Goal: Task Accomplishment & Management: Manage account settings

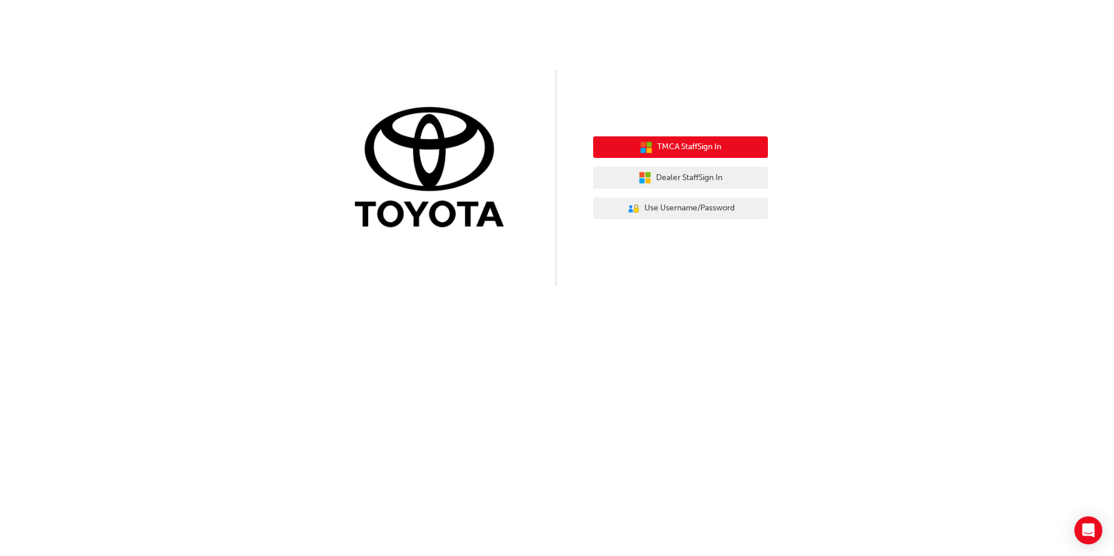
click at [680, 149] on span "TMCA Staff Sign In" at bounding box center [689, 146] width 64 height 13
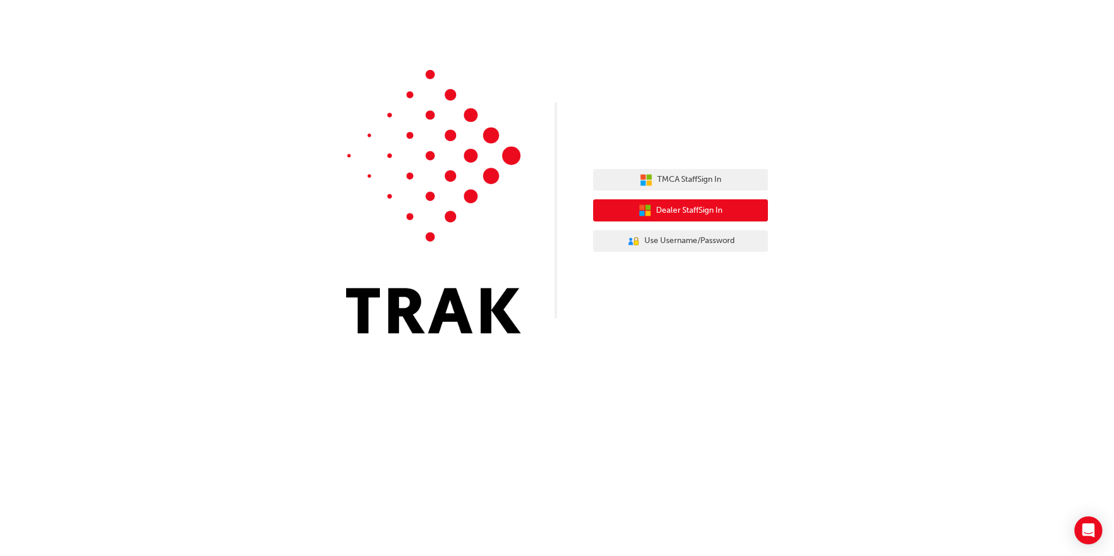
click at [692, 208] on span "Dealer Staff Sign In" at bounding box center [689, 210] width 66 height 13
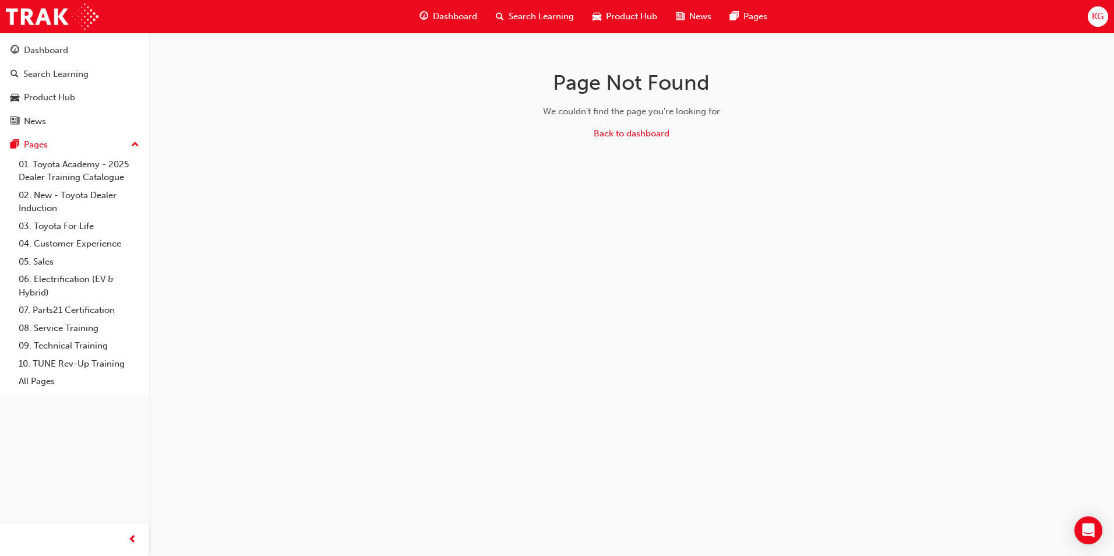
click at [1097, 21] on span "KG" at bounding box center [1097, 16] width 12 height 13
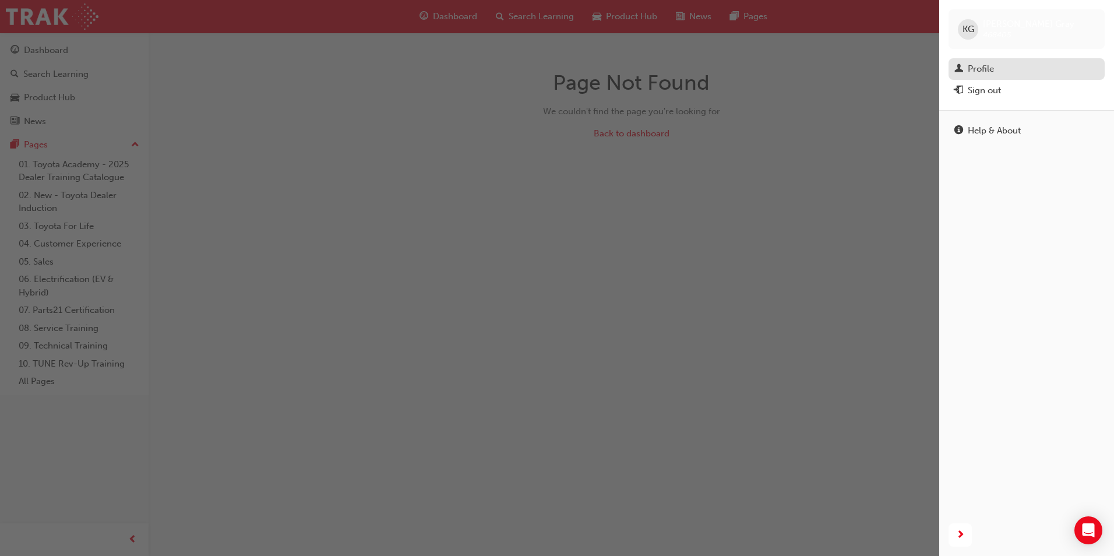
click at [1004, 65] on div "Profile" at bounding box center [1026, 69] width 144 height 15
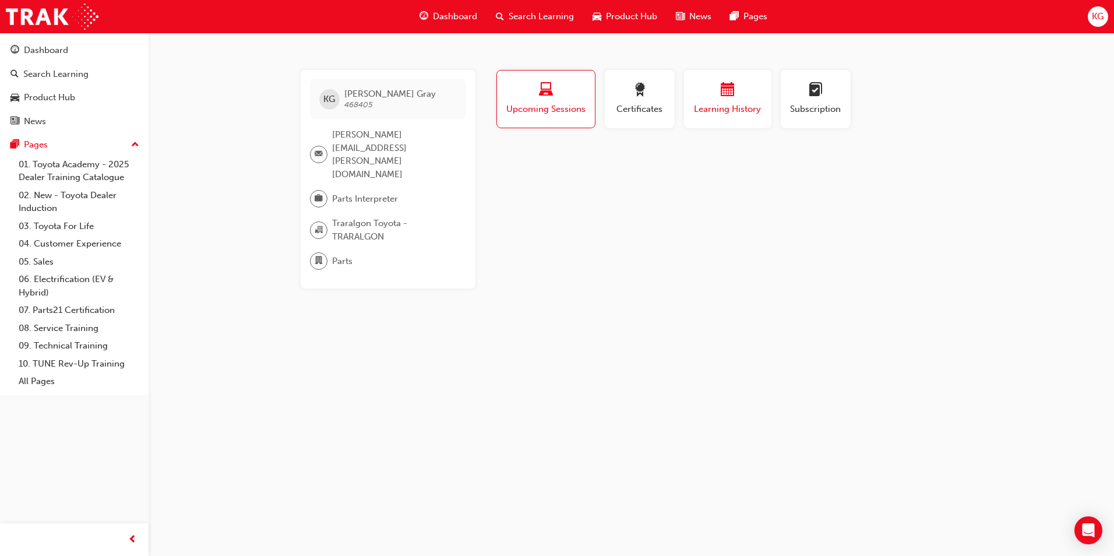
click at [705, 94] on div "button" at bounding box center [727, 92] width 70 height 18
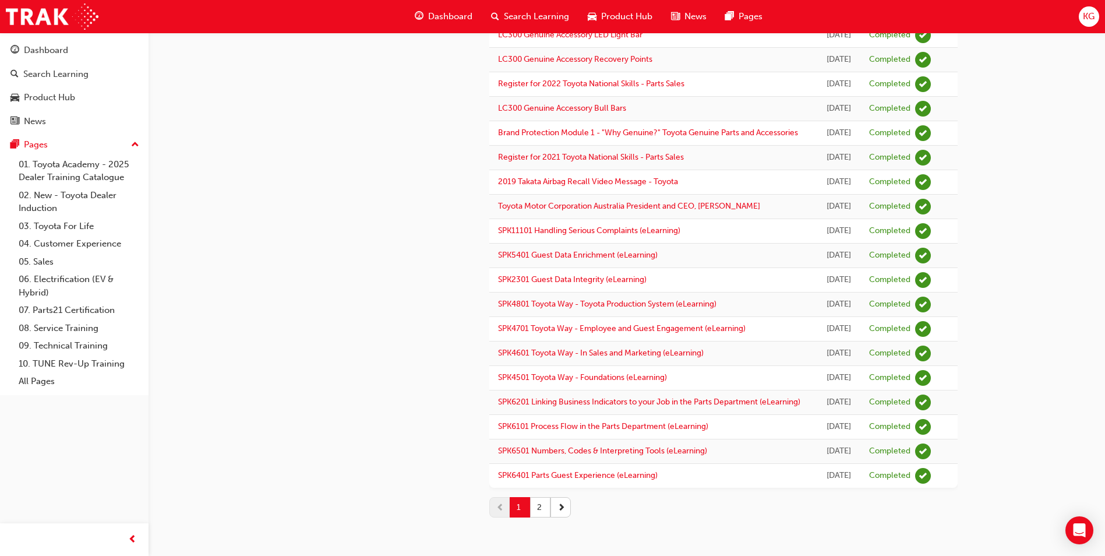
scroll to position [1207, 0]
click at [541, 512] on button "2" at bounding box center [540, 507] width 20 height 20
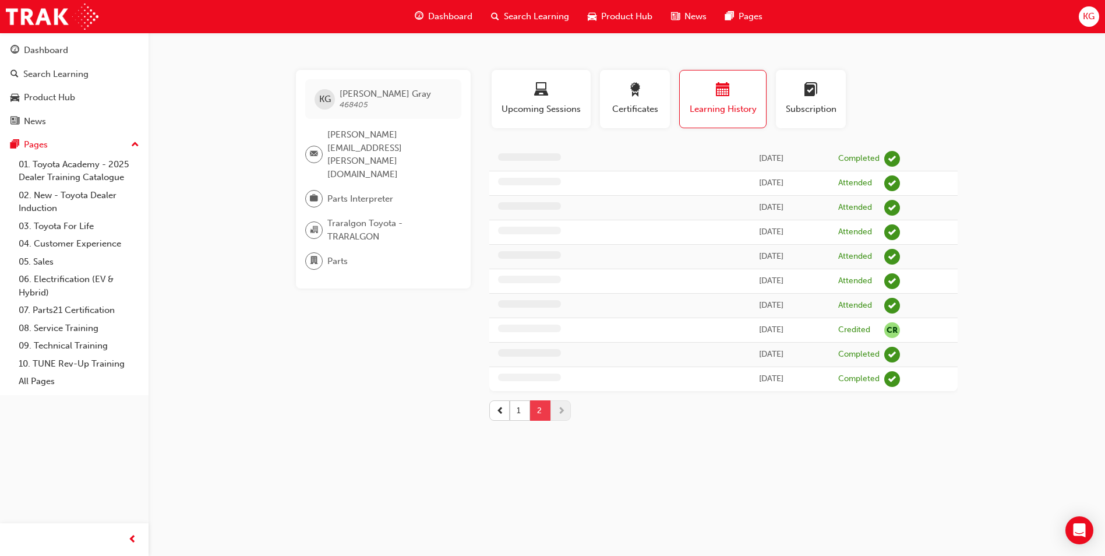
scroll to position [0, 0]
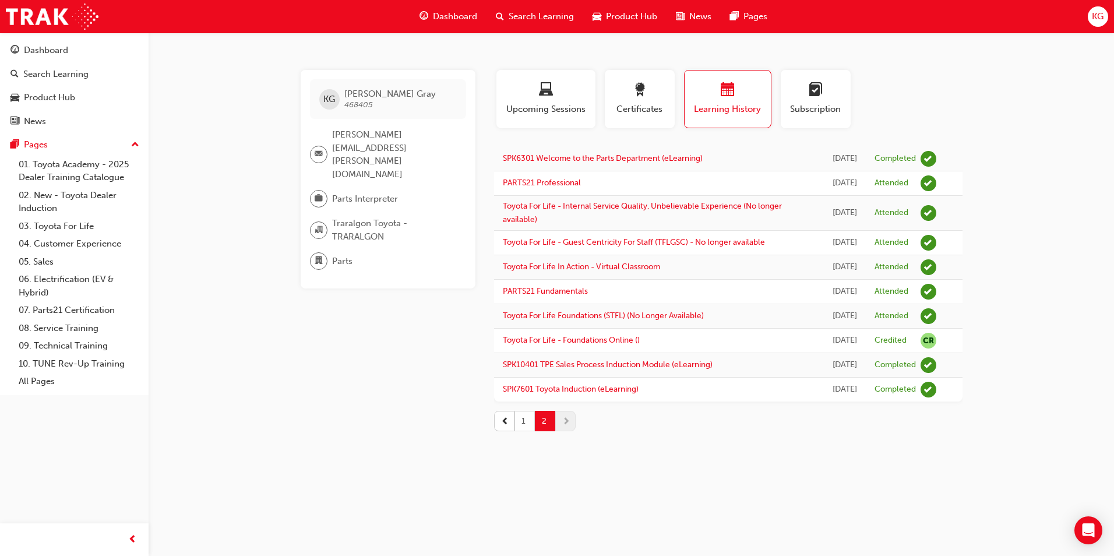
click at [525, 431] on button "1" at bounding box center [524, 421] width 20 height 20
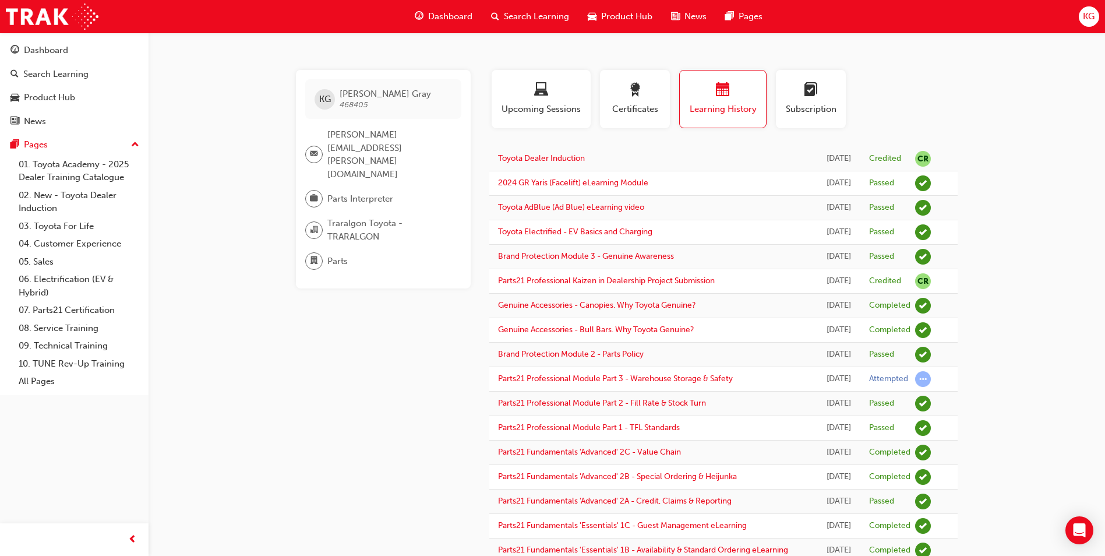
drag, startPoint x: 964, startPoint y: 239, endPoint x: 488, endPoint y: 160, distance: 482.3
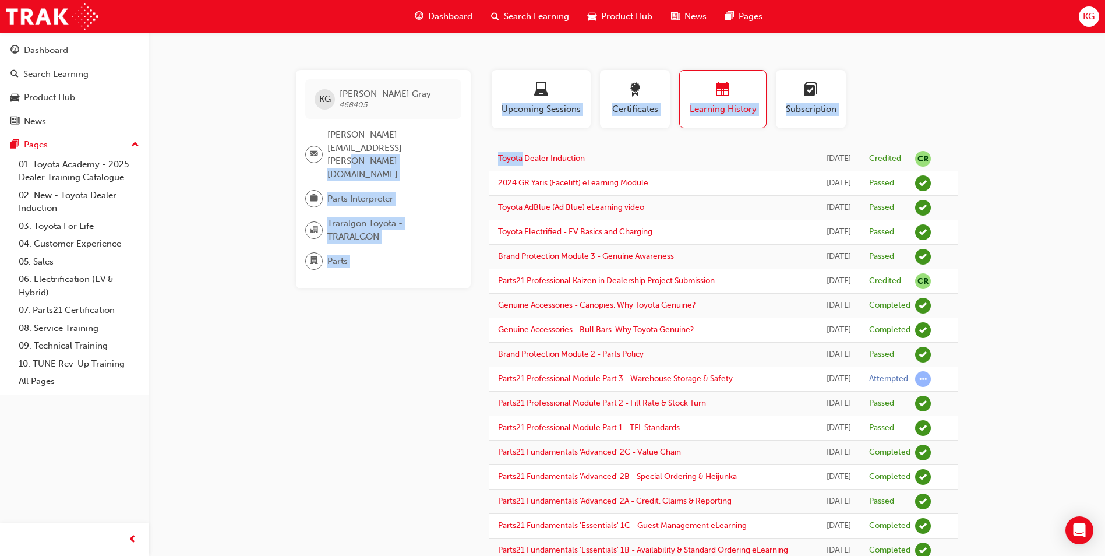
drag, startPoint x: 486, startPoint y: 150, endPoint x: 491, endPoint y: 143, distance: 8.3
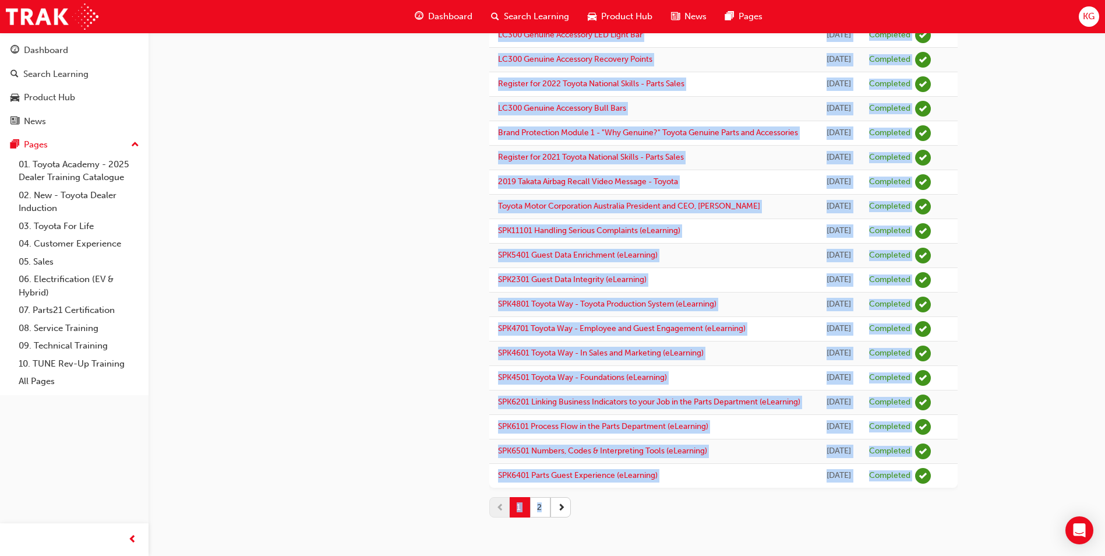
scroll to position [1207, 0]
drag, startPoint x: 492, startPoint y: 157, endPoint x: 785, endPoint y: 487, distance: 441.8
click at [817, 487] on td "[DATE]" at bounding box center [838, 476] width 43 height 24
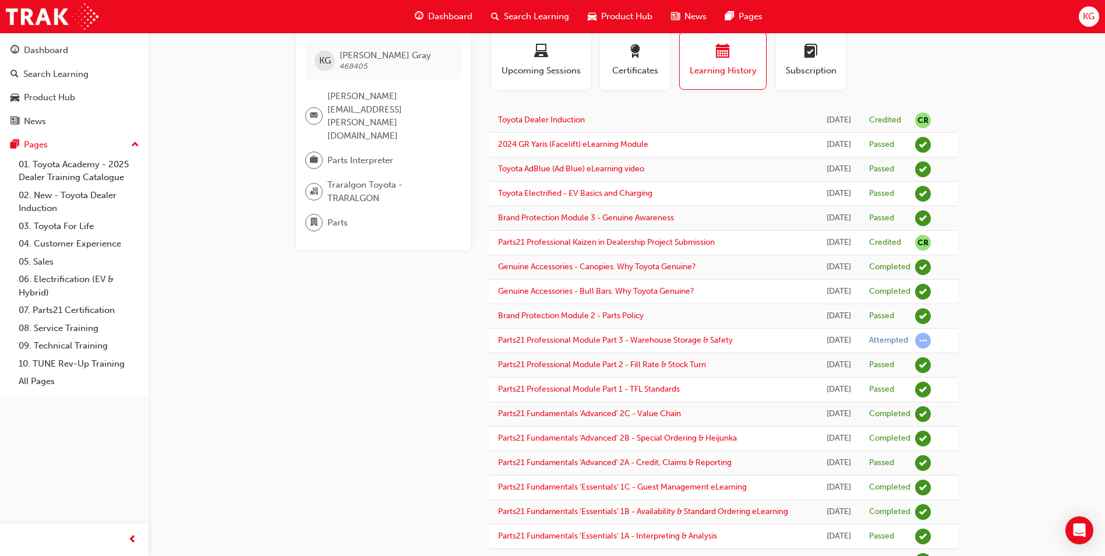
scroll to position [58, 0]
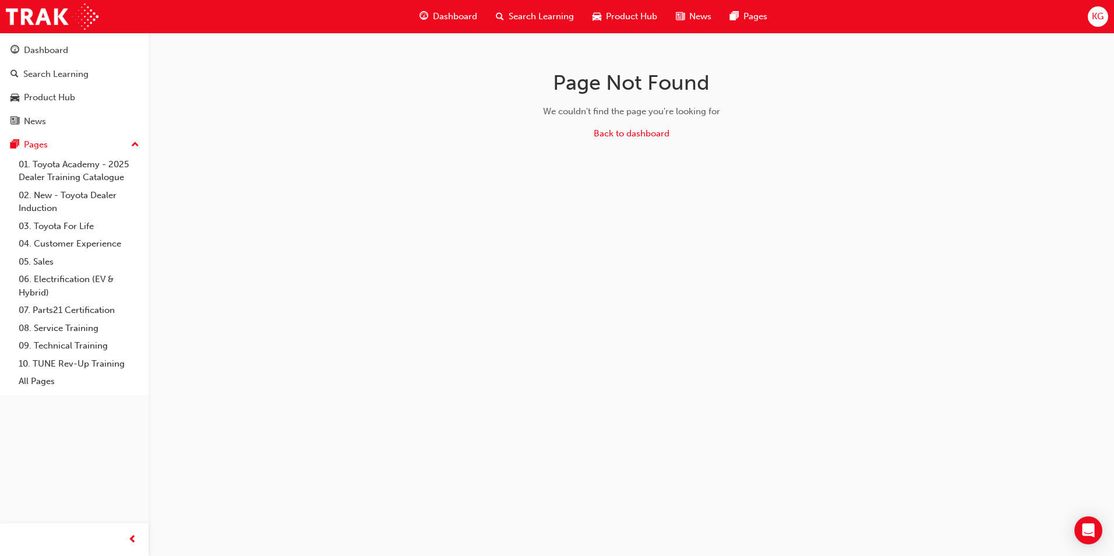
click at [1105, 10] on div "KG" at bounding box center [1097, 16] width 20 height 20
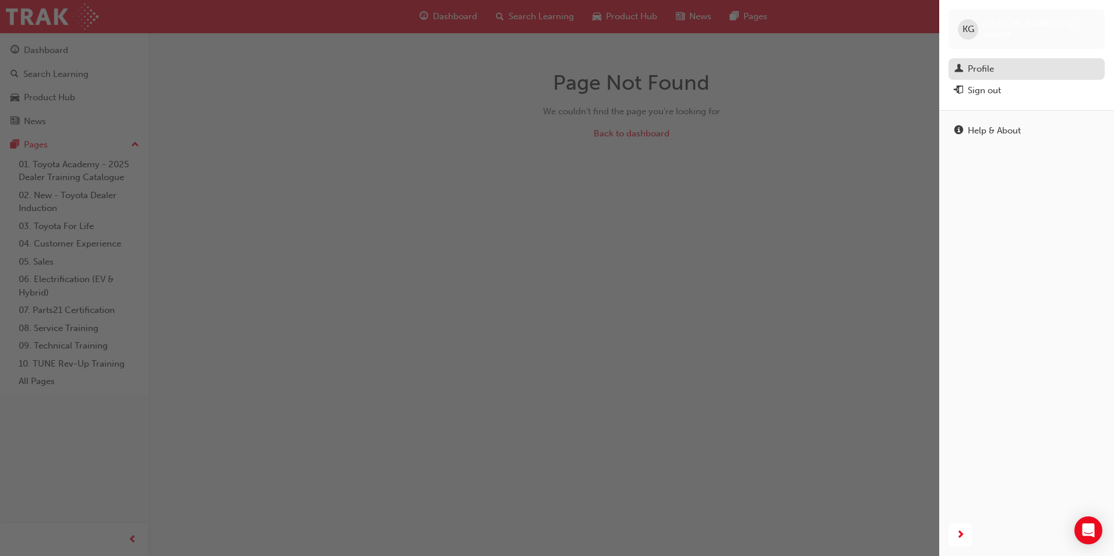
click at [1002, 69] on div "Profile" at bounding box center [1026, 69] width 144 height 15
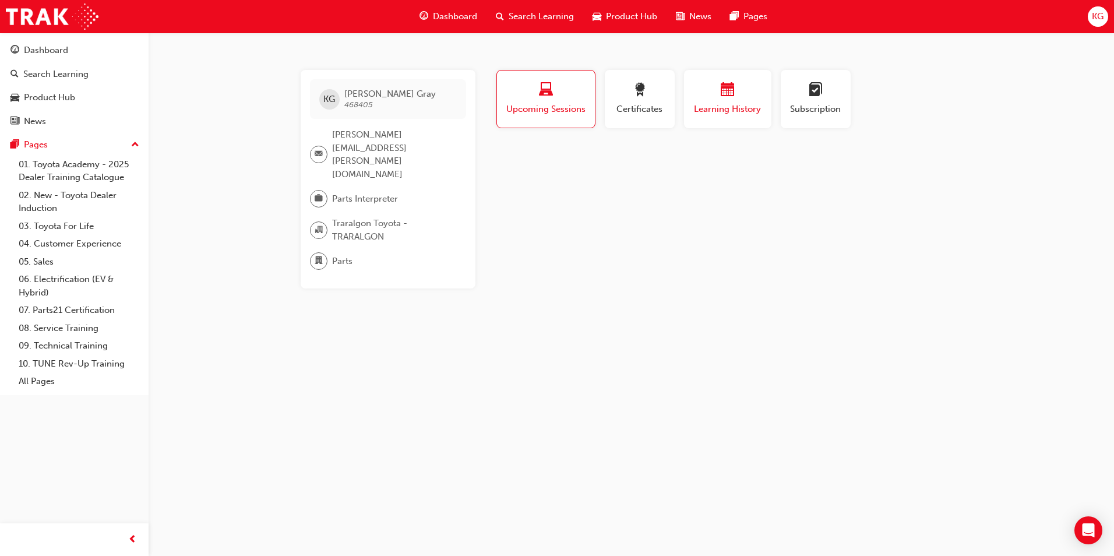
click at [749, 92] on div "button" at bounding box center [727, 92] width 70 height 18
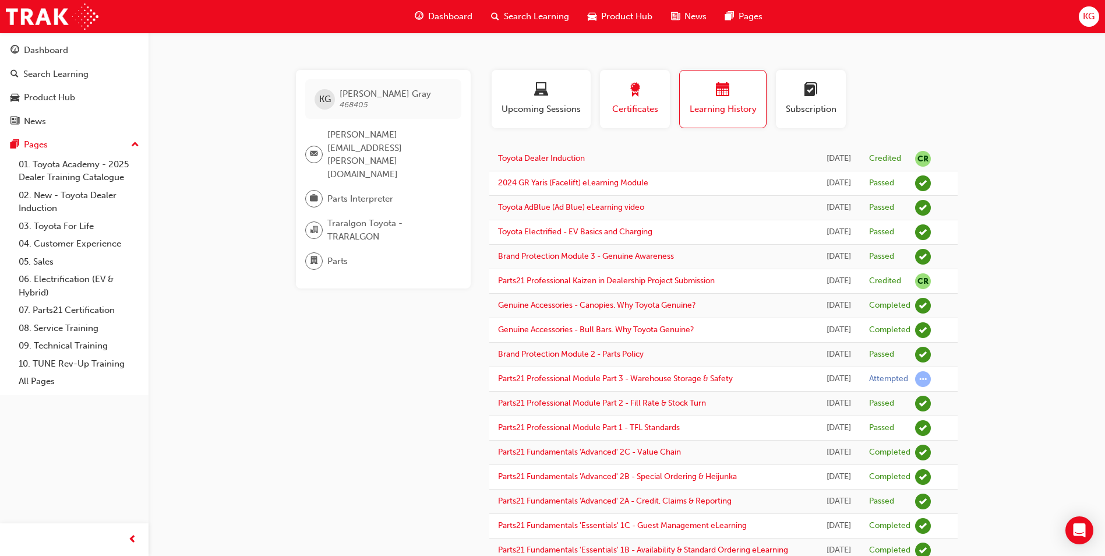
click at [640, 100] on div "Certificates" at bounding box center [635, 99] width 52 height 33
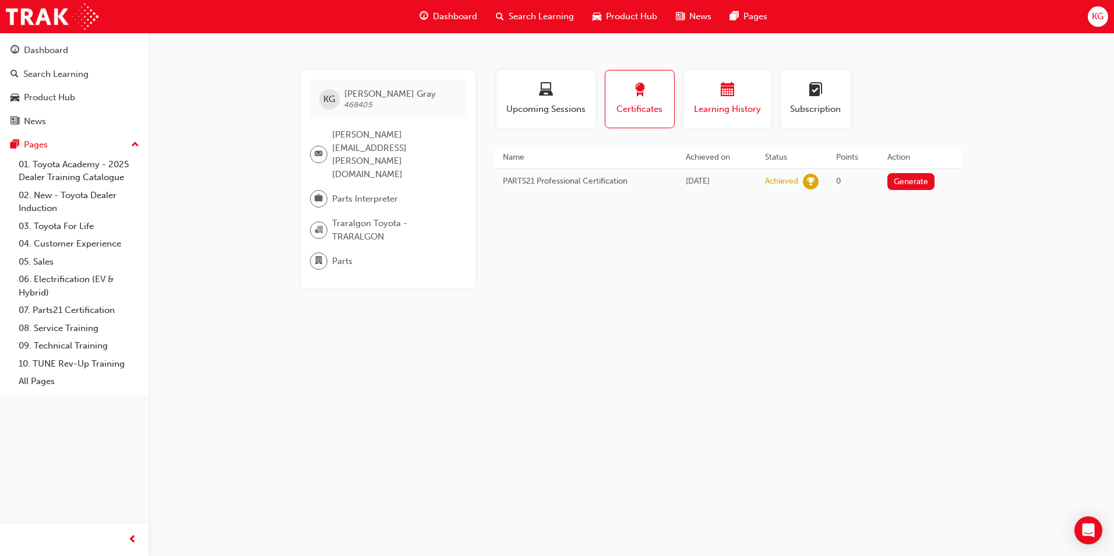
click at [687, 92] on button "Learning History" at bounding box center [727, 99] width 87 height 58
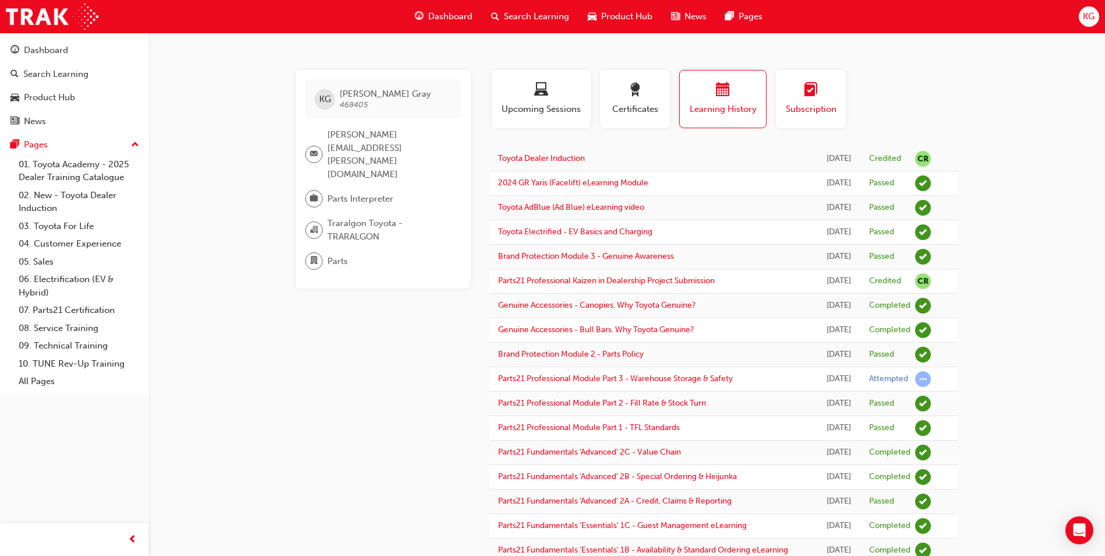
click at [800, 91] on div "button" at bounding box center [810, 92] width 52 height 18
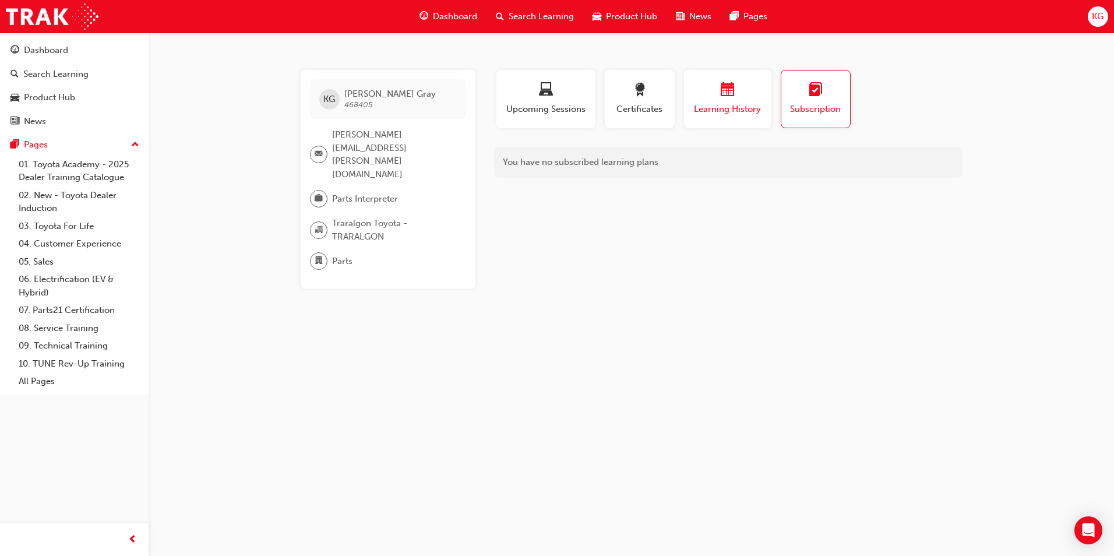
click at [740, 91] on div "button" at bounding box center [727, 92] width 70 height 18
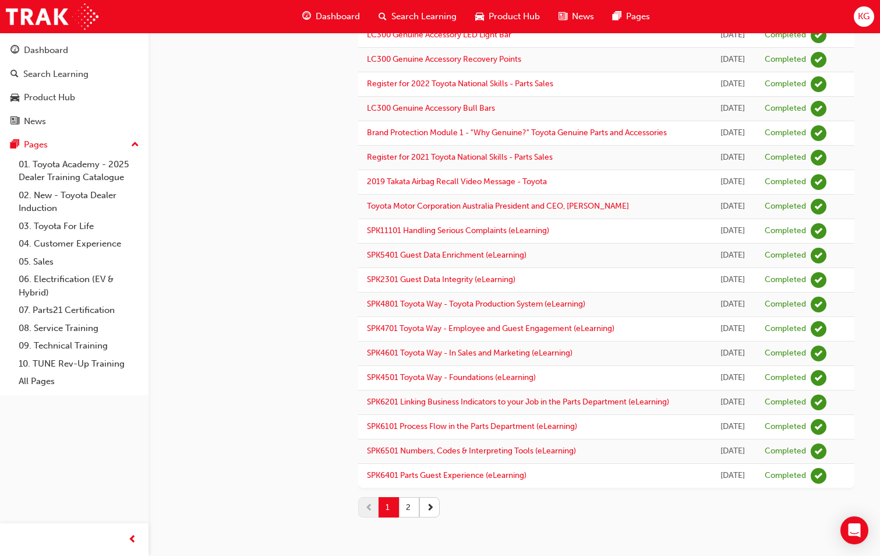
scroll to position [1207, 0]
click at [419, 503] on button "2" at bounding box center [409, 507] width 20 height 20
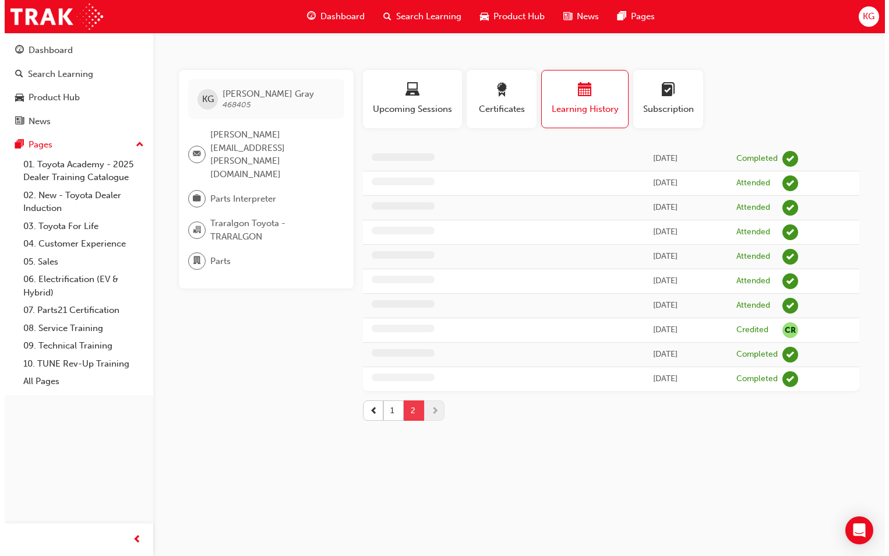
scroll to position [0, 0]
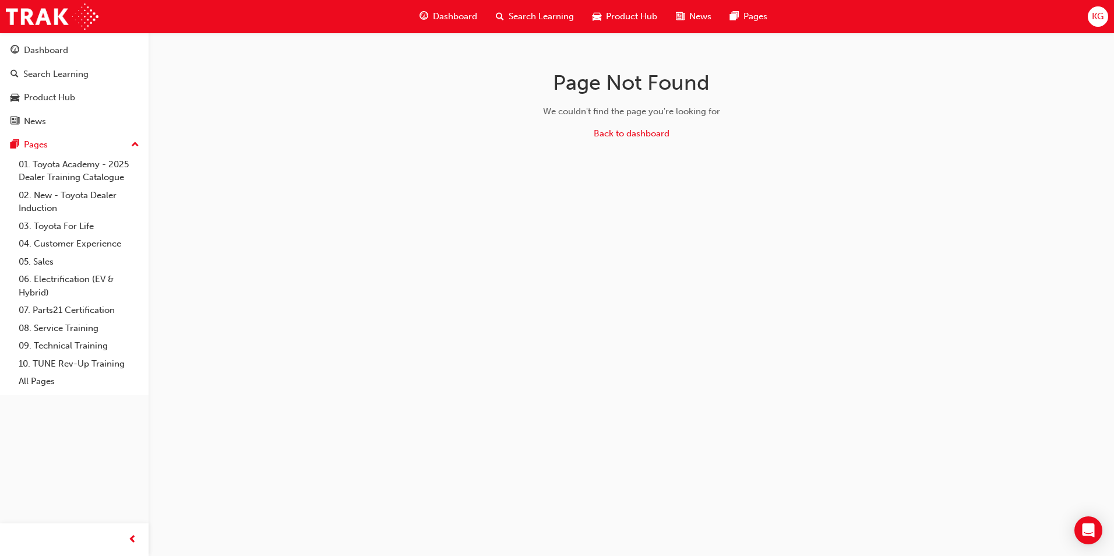
click at [1099, 14] on span "KG" at bounding box center [1097, 16] width 12 height 13
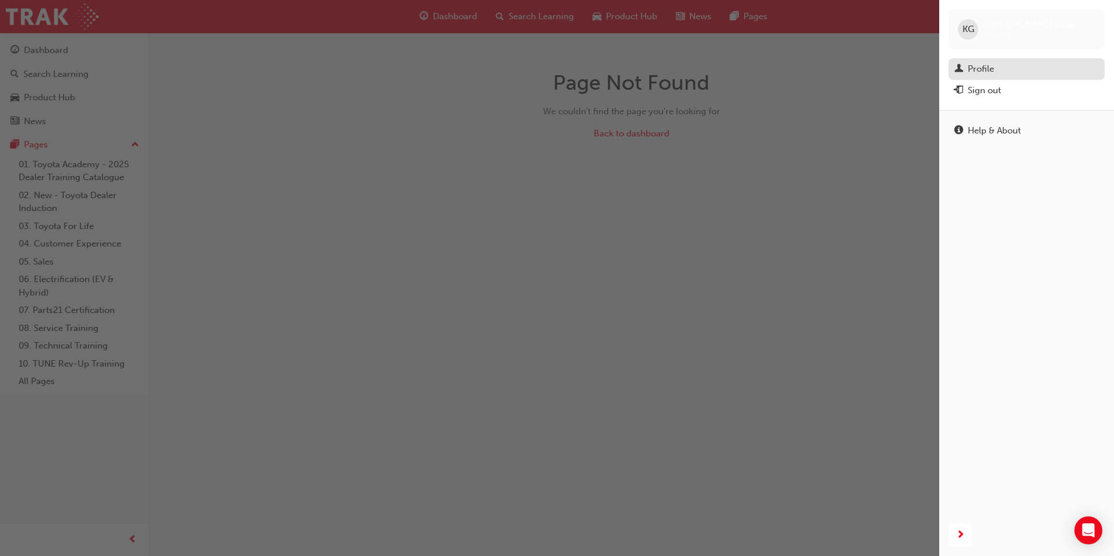
click at [974, 63] on div "Profile" at bounding box center [980, 68] width 26 height 13
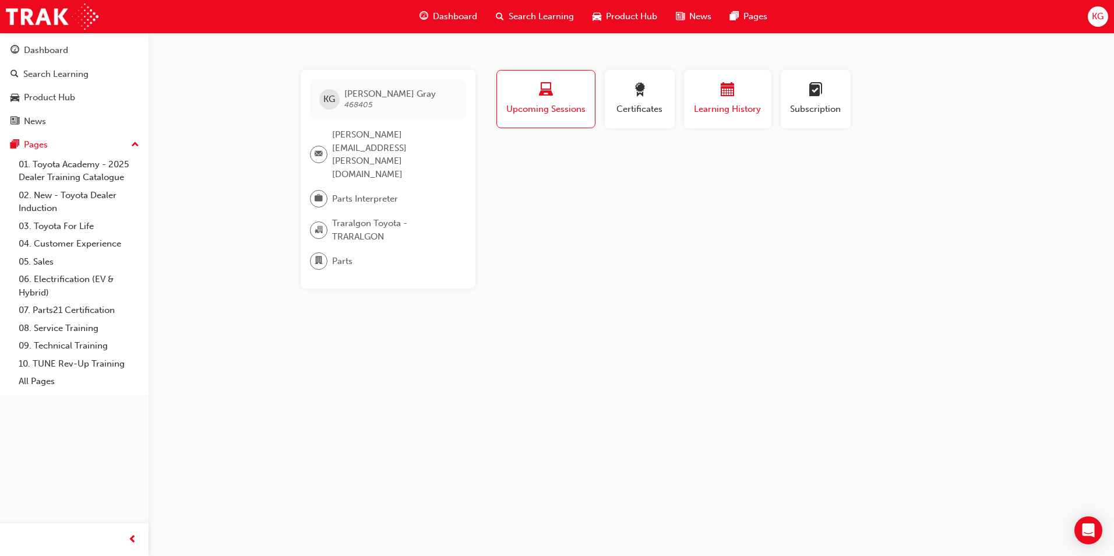
click at [705, 91] on div "button" at bounding box center [727, 92] width 70 height 18
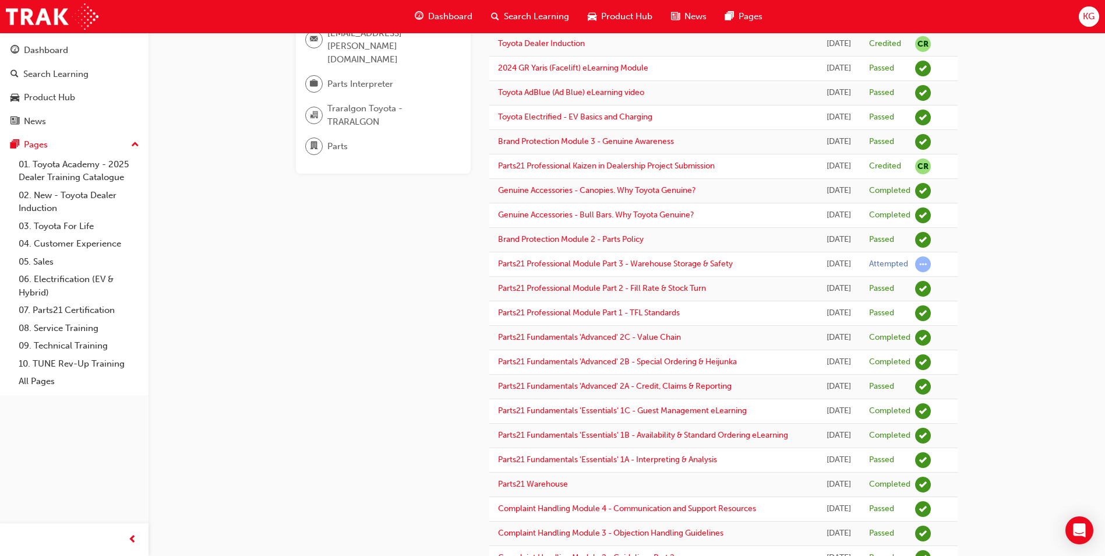
scroll to position [56, 0]
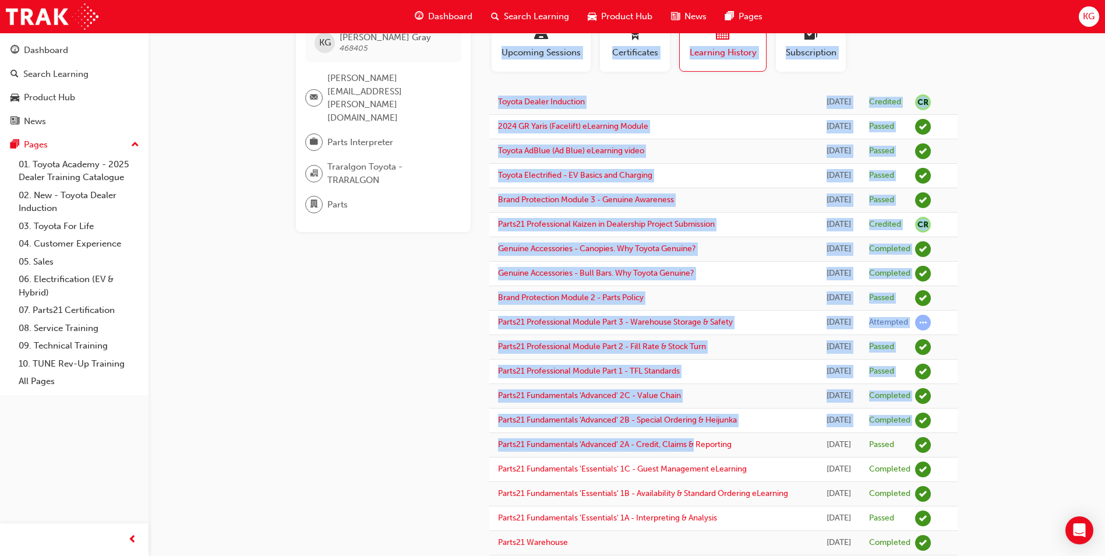
drag, startPoint x: 473, startPoint y: 516, endPoint x: 695, endPoint y: 532, distance: 222.4
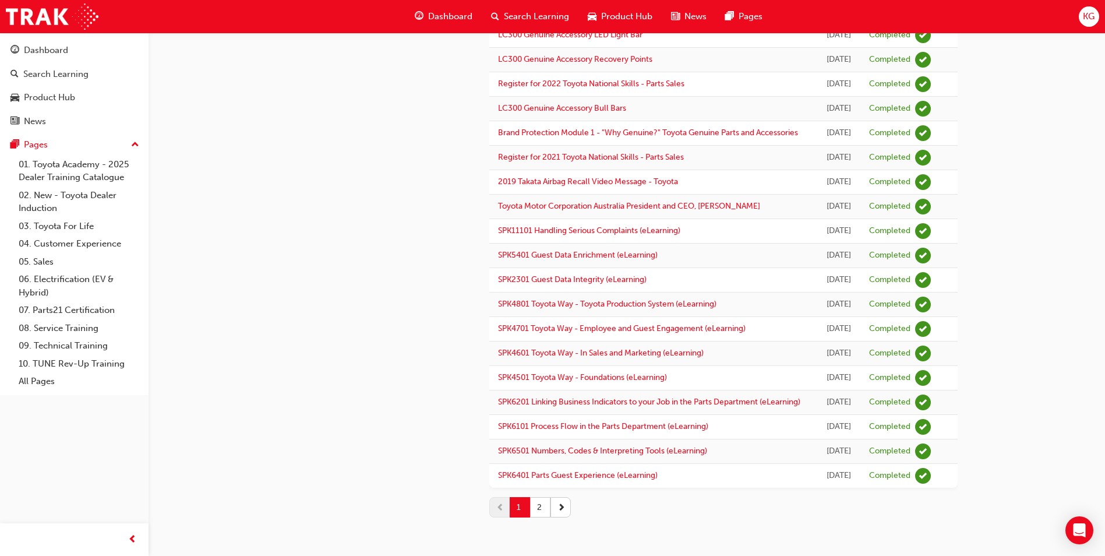
scroll to position [1207, 0]
click at [542, 507] on button "2" at bounding box center [540, 507] width 20 height 20
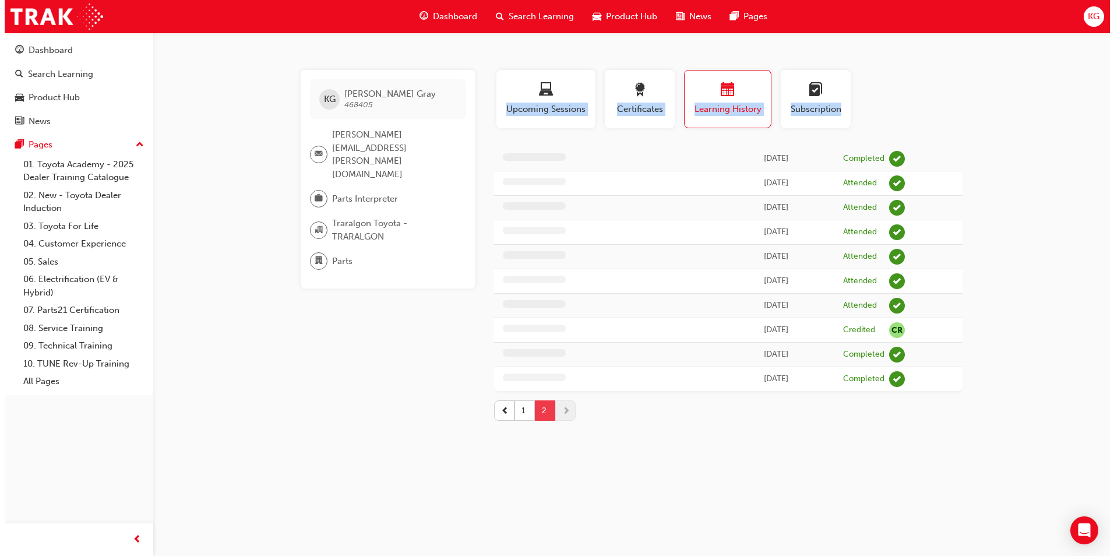
scroll to position [0, 0]
